Goal: Task Accomplishment & Management: Manage account settings

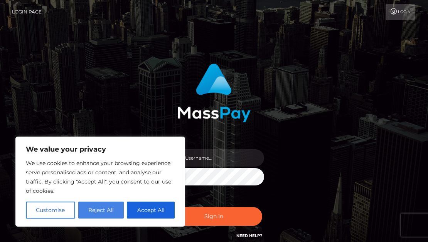
click at [99, 213] on button "Reject All" at bounding box center [101, 210] width 46 height 17
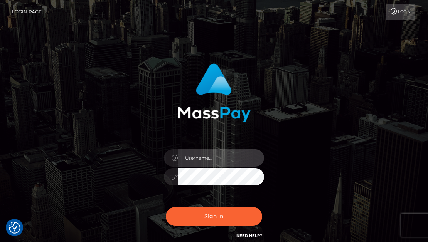
click at [235, 156] on input "text" at bounding box center [221, 157] width 86 height 17
type input "[EMAIL_ADDRESS][DOMAIN_NAME]"
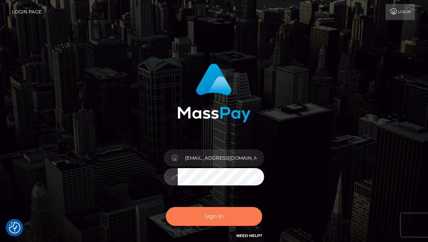
click at [200, 211] on button "Sign in" at bounding box center [214, 216] width 96 height 19
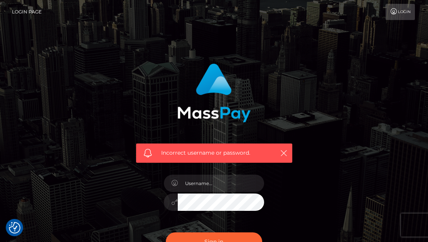
click at [395, 17] on link "Login" at bounding box center [399, 12] width 29 height 16
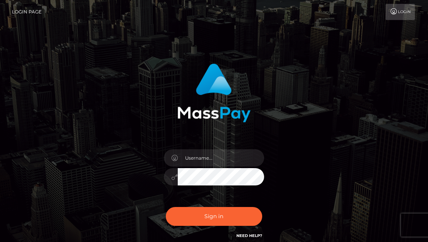
scroll to position [69, 0]
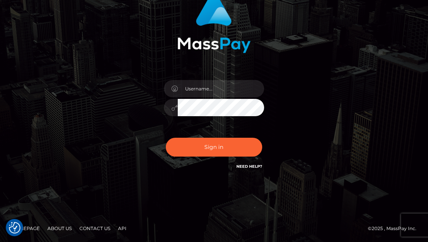
click at [253, 165] on link "Need Help?" at bounding box center [249, 166] width 26 height 5
click at [191, 90] on input "text" at bounding box center [221, 88] width 86 height 17
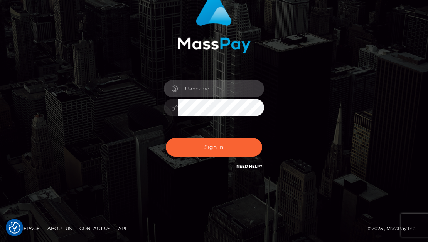
type input "twinkinthen0rth@gmail.com"
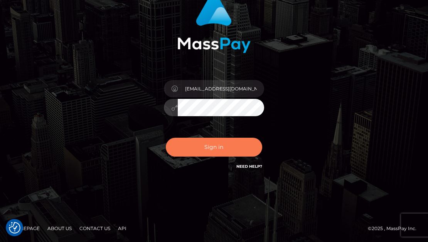
click at [198, 149] on button "Sign in" at bounding box center [214, 147] width 96 height 19
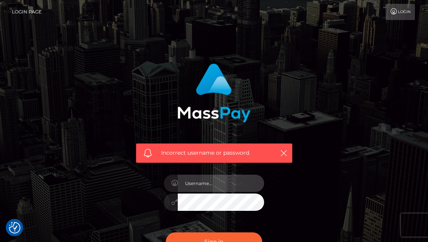
click at [212, 185] on input "text" at bounding box center [221, 183] width 86 height 17
type input "twinkinthen0rth@gmail.com"
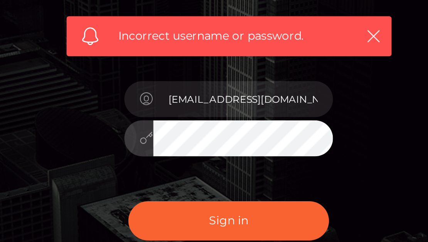
scroll to position [11, 0]
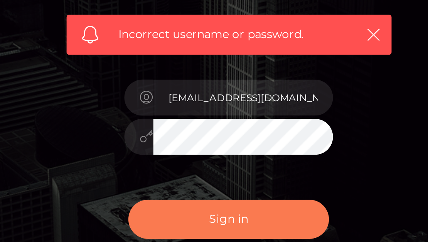
click at [214, 229] on button "Sign in" at bounding box center [214, 231] width 96 height 19
